Goal: Transaction & Acquisition: Purchase product/service

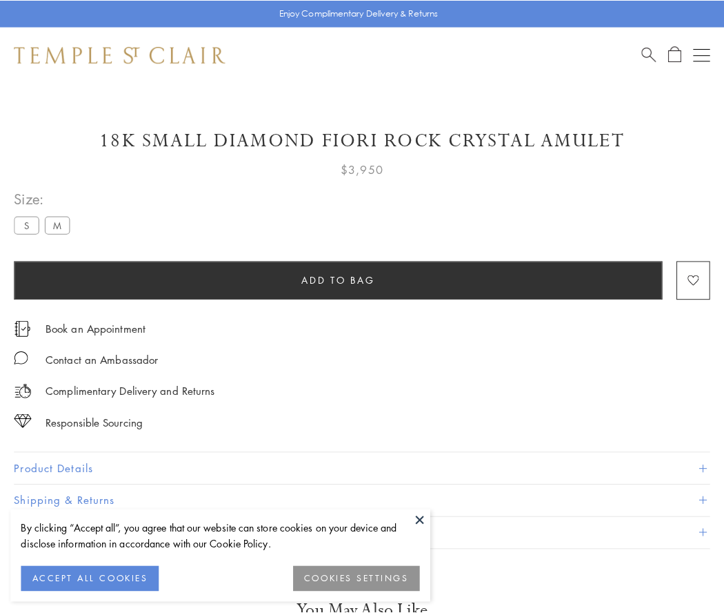
scroll to position [81, 0]
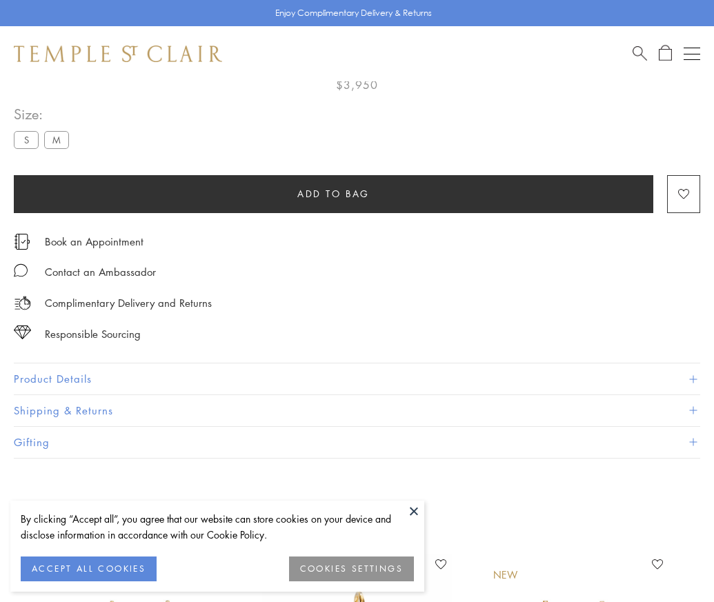
click at [333, 193] on span "Add to bag" at bounding box center [333, 193] width 72 height 15
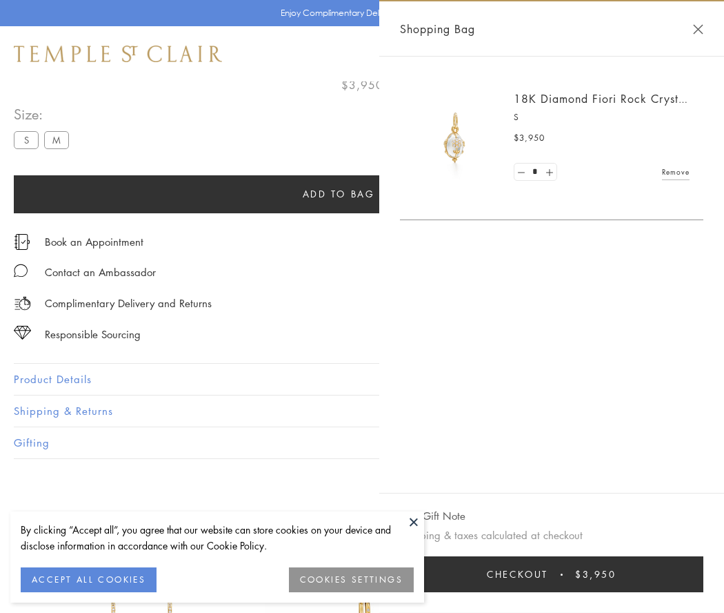
click at [552, 574] on button "Checkout $3,950" at bounding box center [552, 574] width 304 height 36
